Goal: Task Accomplishment & Management: Use online tool/utility

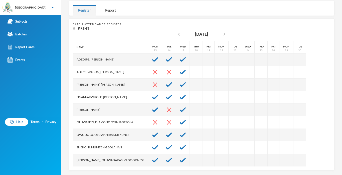
scroll to position [84, 0]
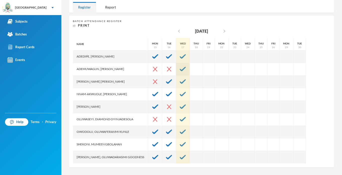
click at [180, 71] on div at bounding box center [183, 69] width 14 height 13
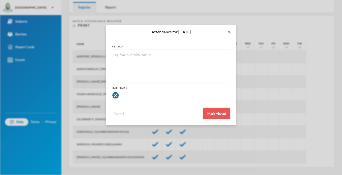
click at [219, 111] on button "Mark Absent" at bounding box center [216, 113] width 27 height 11
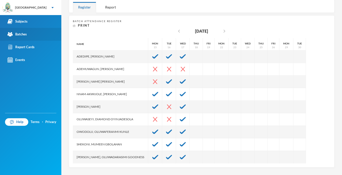
click at [12, 34] on img at bounding box center [10, 34] width 5 height 5
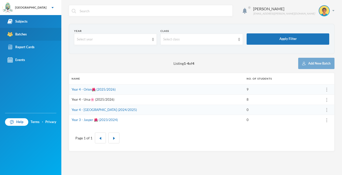
click at [101, 99] on link "Year 4 - Ursa🌸 (2025/2026)" at bounding box center [93, 99] width 43 height 4
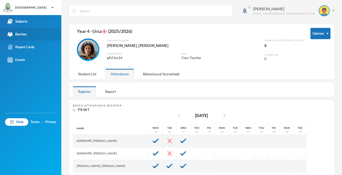
scroll to position [72, 0]
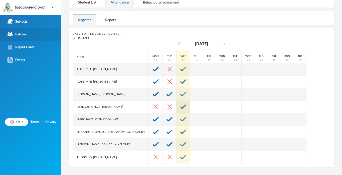
click at [180, 108] on img at bounding box center [183, 106] width 6 height 5
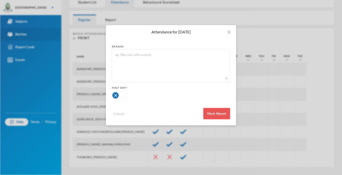
click at [209, 112] on button "Mark Absent" at bounding box center [216, 113] width 27 height 11
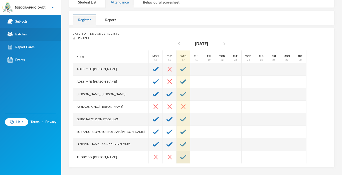
click at [180, 155] on img at bounding box center [183, 157] width 6 height 5
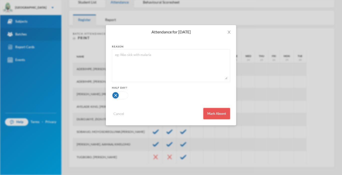
click at [212, 113] on button "Mark Absent" at bounding box center [216, 113] width 27 height 11
